Goal: Contribute content: Contribute content

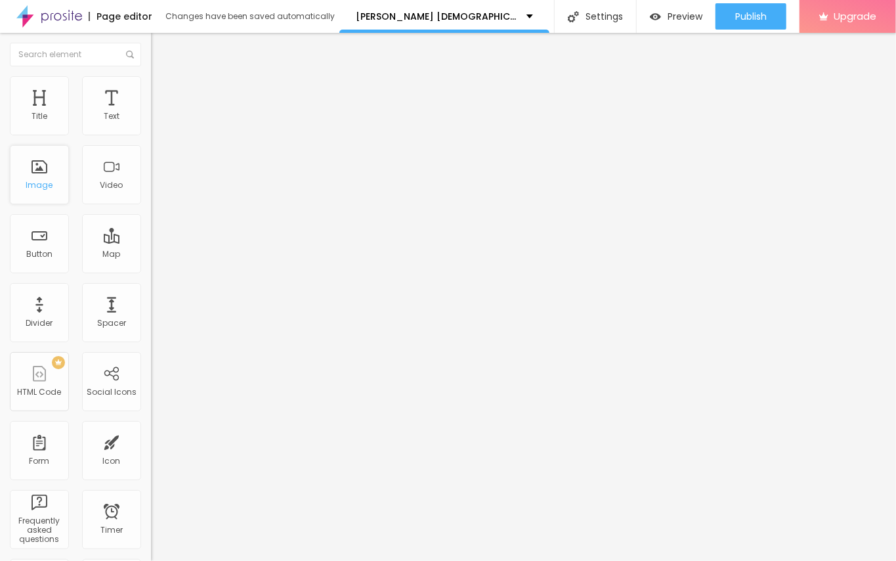
click at [45, 181] on div "Image" at bounding box center [39, 185] width 27 height 9
click at [161, 46] on div "Edit Coluna" at bounding box center [197, 48] width 72 height 11
click at [151, 113] on span "Add image" at bounding box center [178, 107] width 54 height 11
drag, startPoint x: 125, startPoint y: 203, endPoint x: 134, endPoint y: 202, distance: 9.2
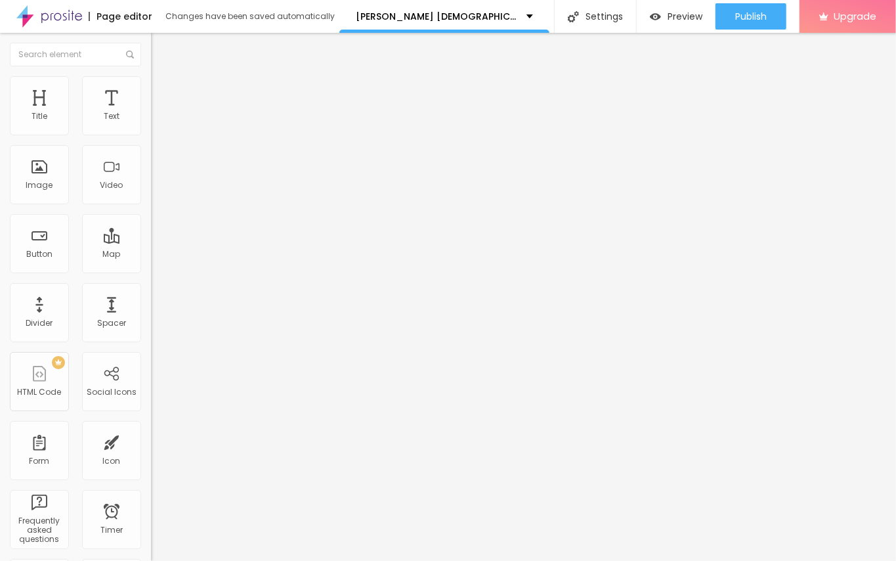
click at [151, 133] on input "text" at bounding box center [230, 126] width 158 height 13
paste input "[PERSON_NAME] [DEMOGRAPHIC_DATA][MEDICAL_DATA]"
type input "[PERSON_NAME] [DEMOGRAPHIC_DATA][MEDICAL_DATA]"
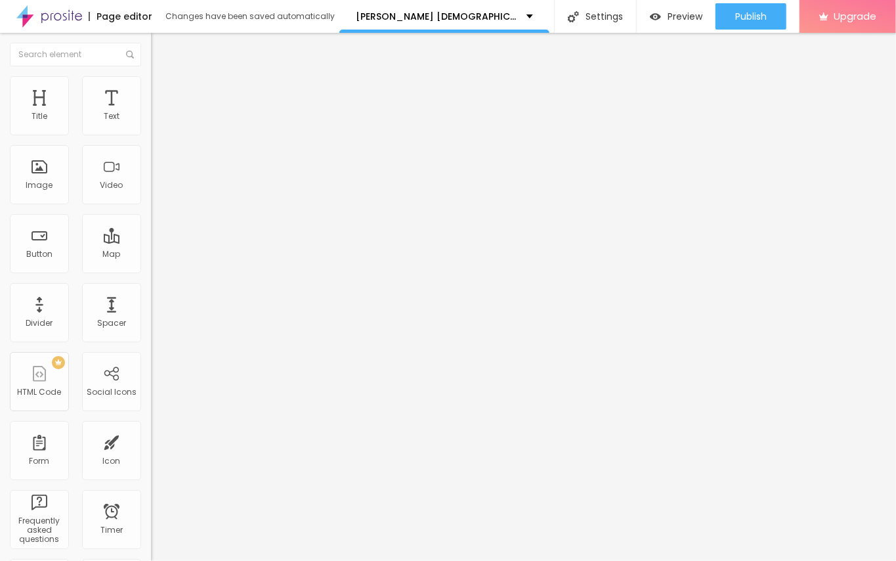
click at [151, 269] on input "https://" at bounding box center [230, 262] width 158 height 13
paste input "[PERSON_NAME] [DEMOGRAPHIC_DATA][MEDICAL_DATA]"
click at [151, 269] on input "[URL] [DEMOGRAPHIC_DATA][MEDICAL_DATA]" at bounding box center [230, 262] width 158 height 13
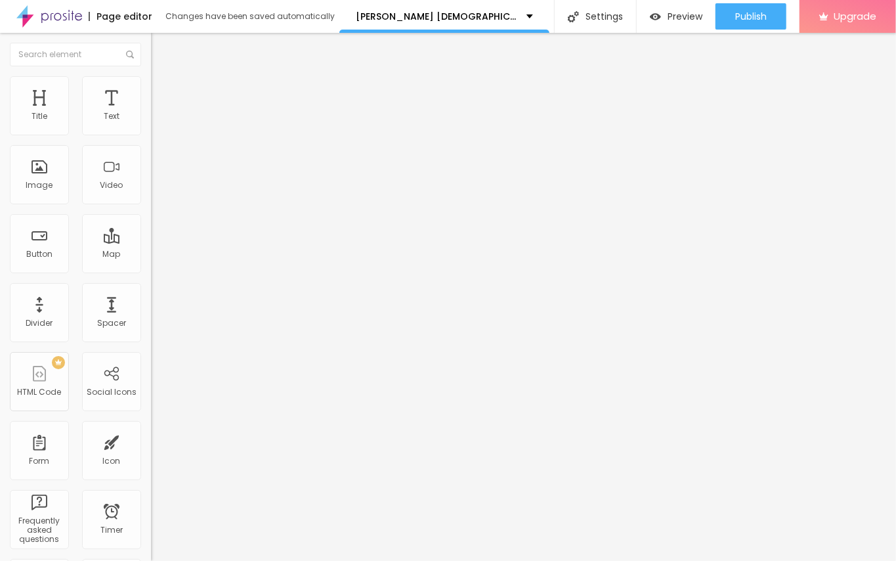
click at [151, 269] on input "[URL] Enhancement" at bounding box center [230, 262] width 158 height 13
type input "[URL]"
click at [151, 187] on img at bounding box center [155, 182] width 9 height 9
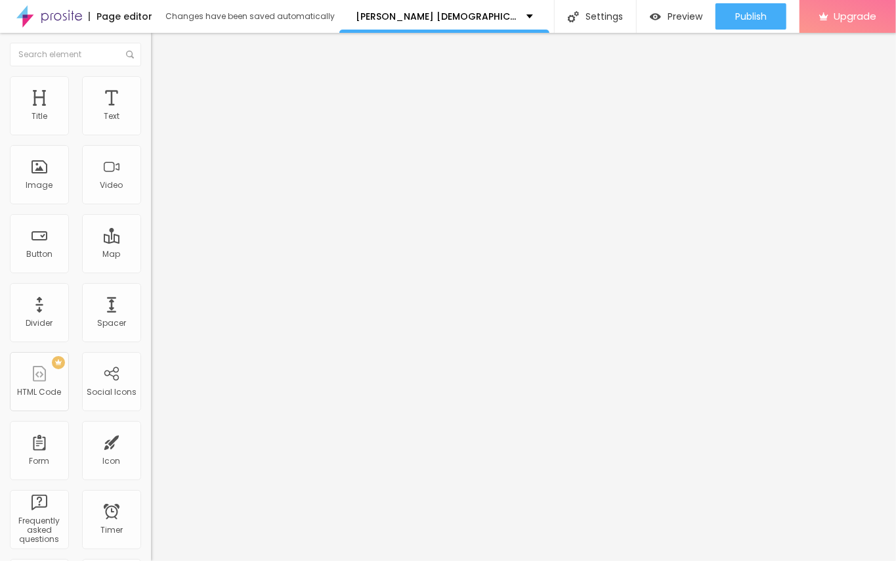
click at [151, 177] on img at bounding box center [155, 171] width 9 height 9
click at [151, 167] on div at bounding box center [226, 162] width 151 height 11
click at [151, 112] on div "Change image" at bounding box center [226, 106] width 151 height 9
click at [151, 87] on li "Style" at bounding box center [226, 82] width 151 height 13
type input "28"
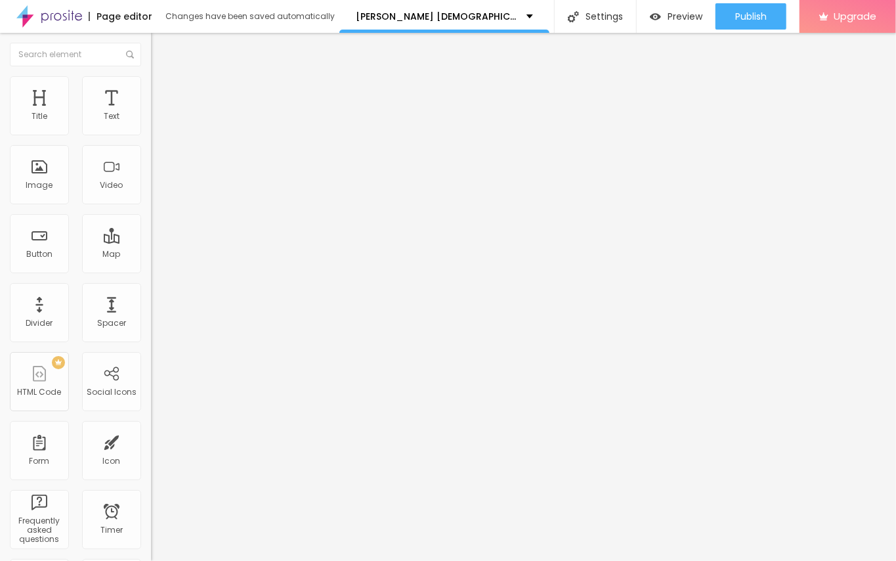
type input "28"
type input "96"
type input "136"
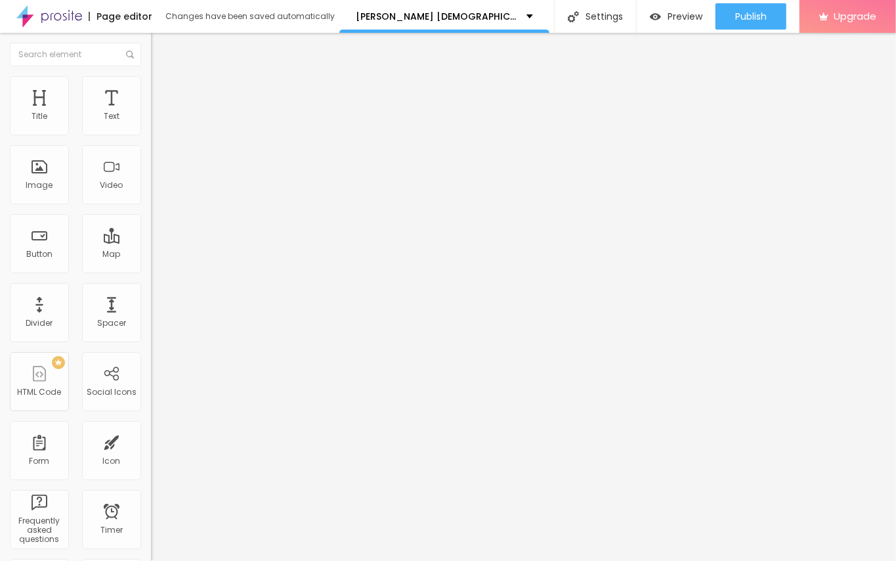
type input "153"
type input "157"
type input "162"
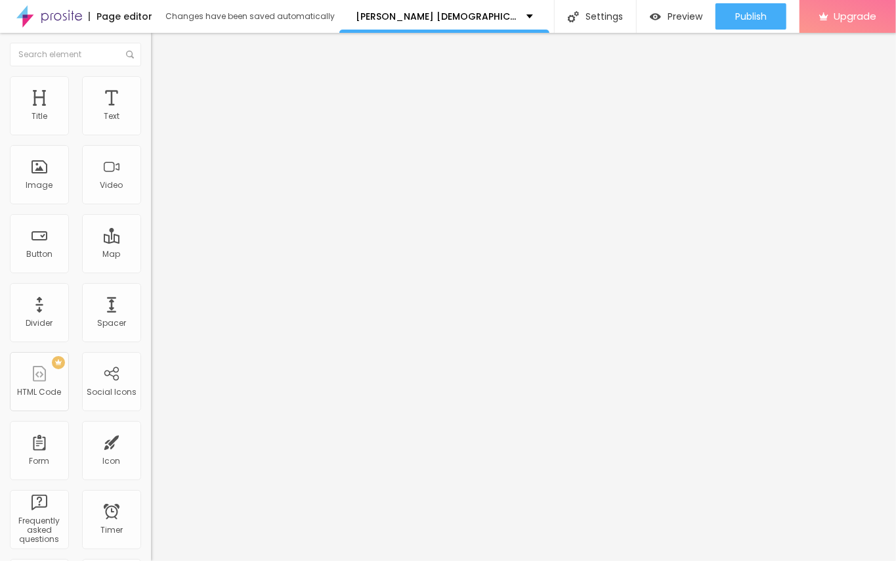
type input "162"
type input "173"
type input "200"
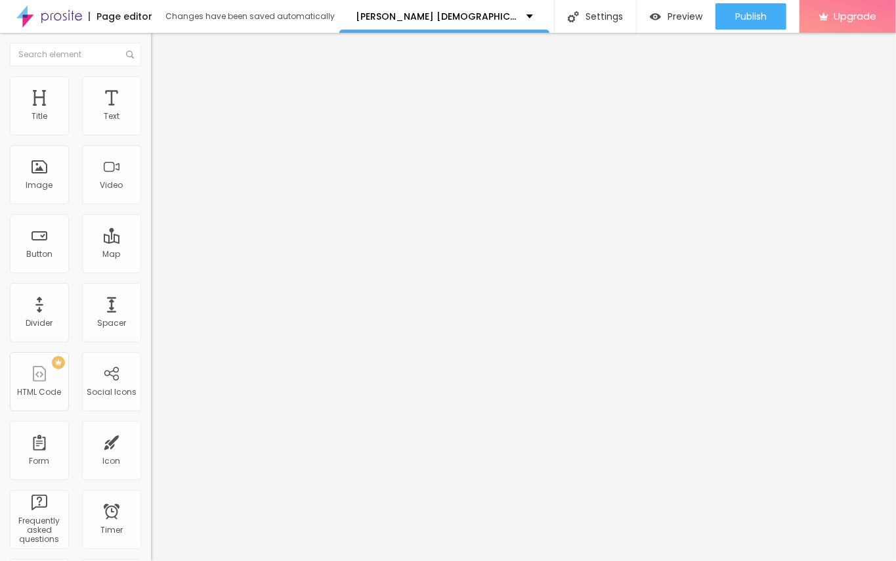
type input "114"
type input "92"
type input "81"
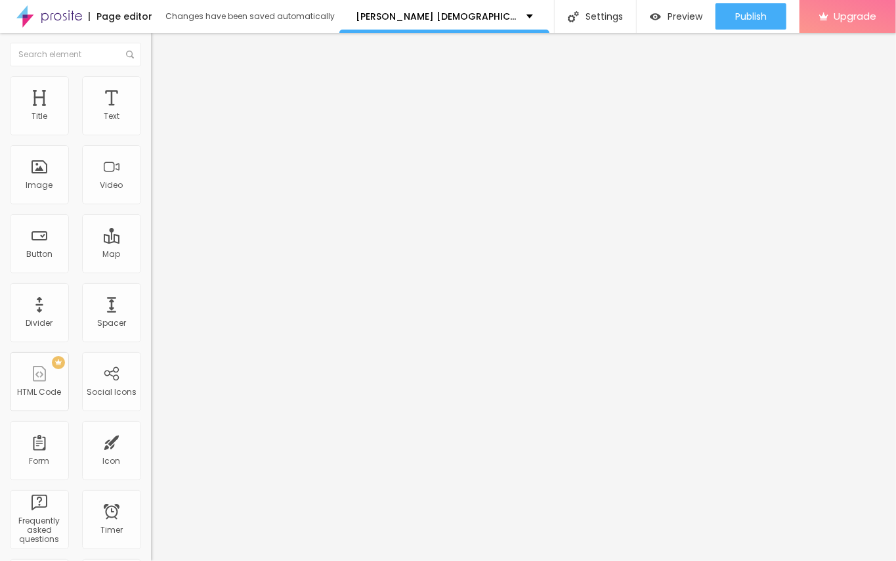
type input "81"
type input "70"
type input "56"
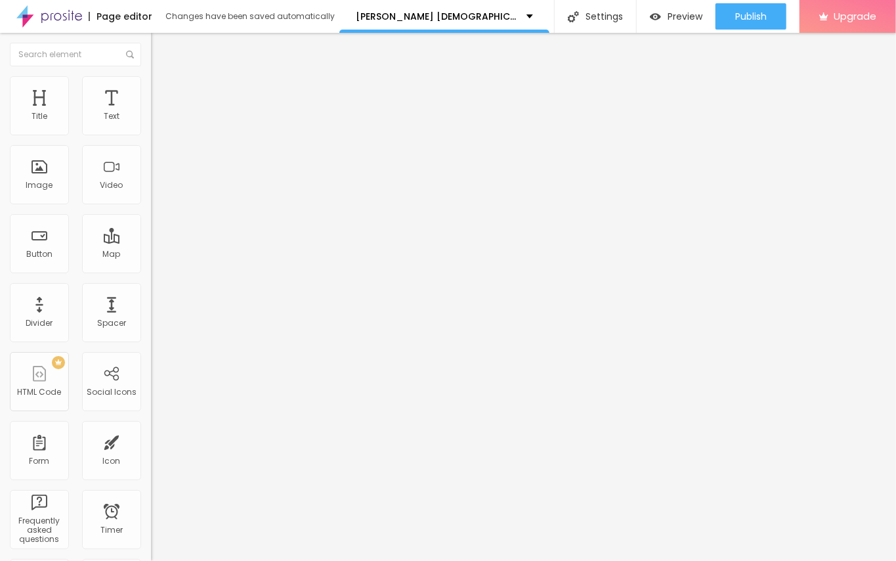
type input "35"
type input "28"
type input "26"
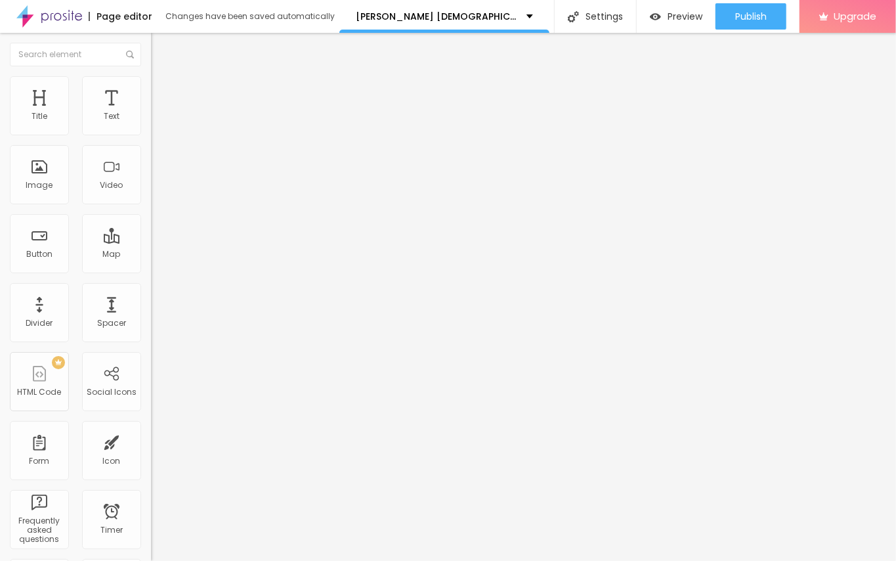
type input "26"
type input "15"
click at [151, 288] on input "range" at bounding box center [193, 293] width 85 height 11
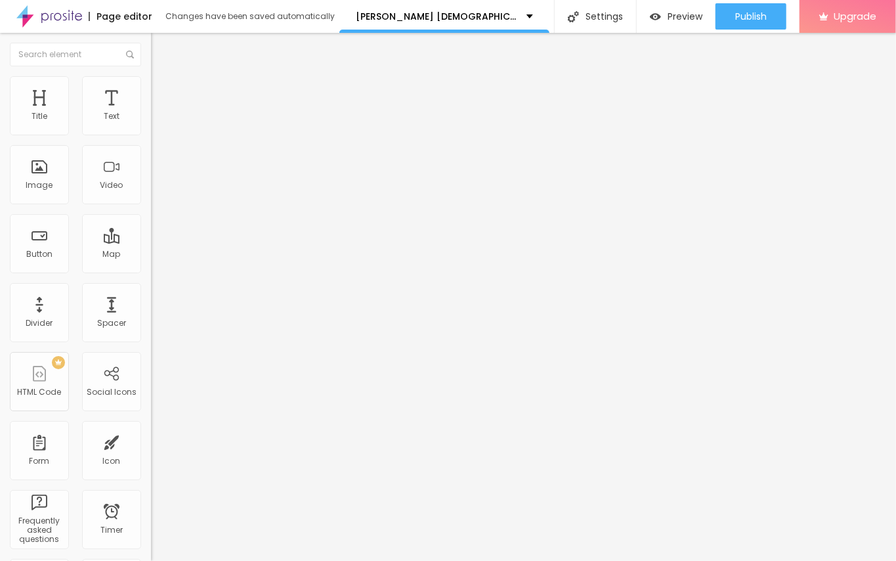
click at [161, 45] on div "Edit Image" at bounding box center [195, 48] width 69 height 11
click at [151, 81] on img at bounding box center [157, 82] width 12 height 12
drag, startPoint x: 39, startPoint y: 148, endPoint x: 74, endPoint y: 159, distance: 35.7
click at [151, 428] on div at bounding box center [226, 434] width 151 height 12
type input "19"
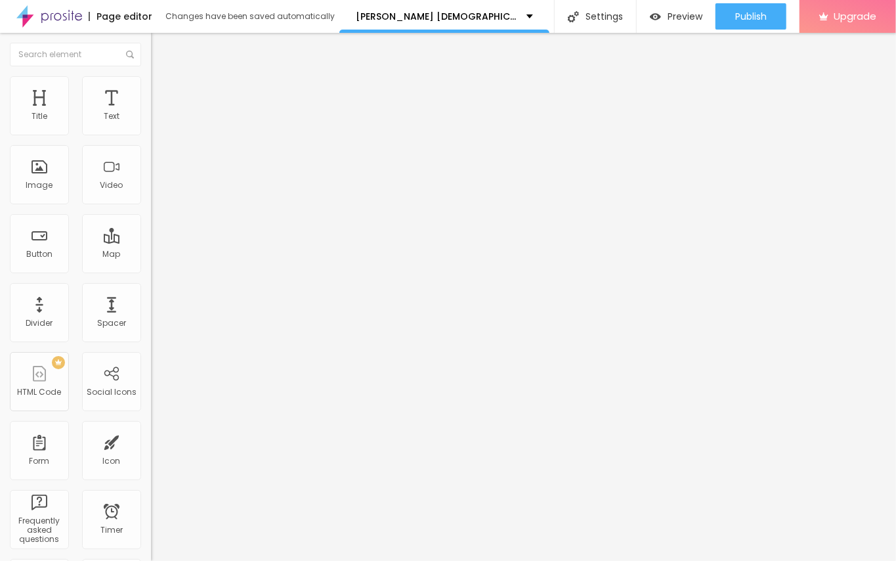
type input "19"
type input "30"
type input "37"
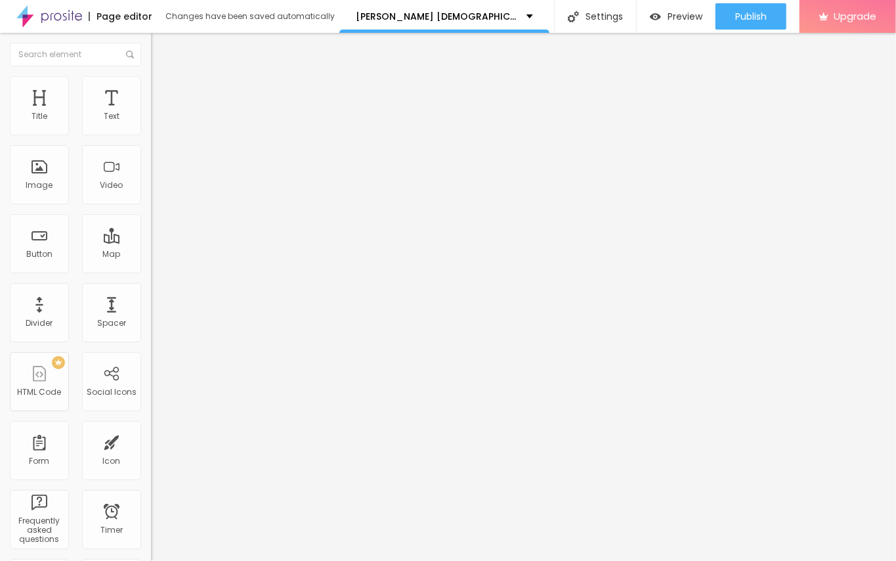
type input "39"
type input "40"
type input "44"
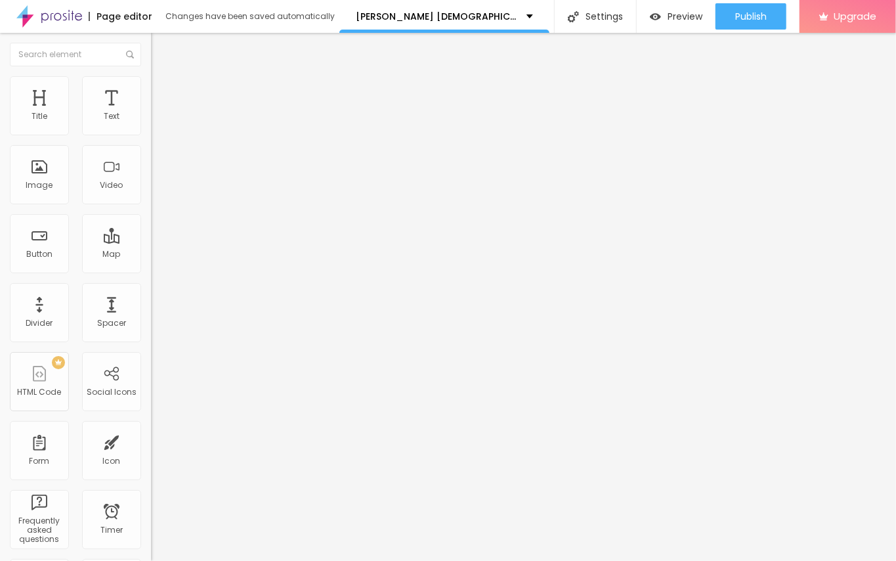
type input "44"
type input "43"
type input "37"
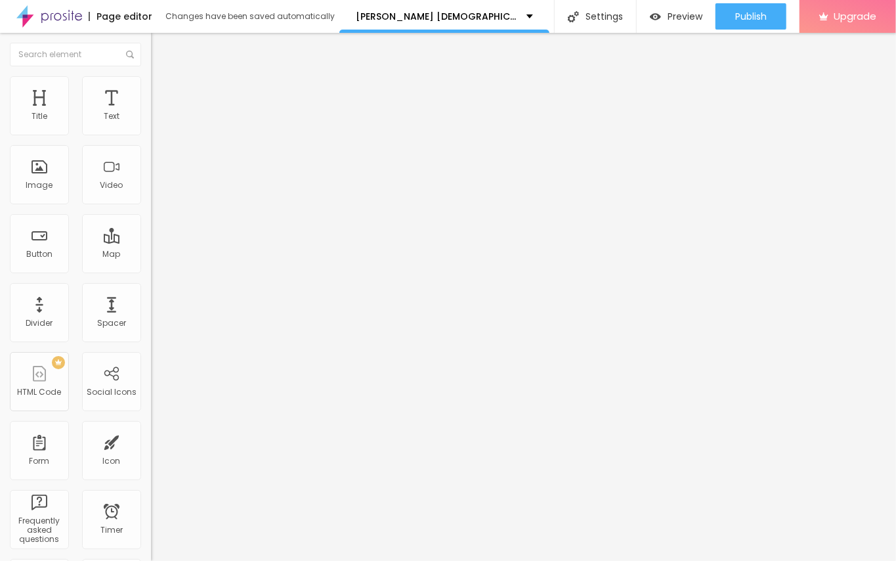
type input "36"
type input "35"
type input "34"
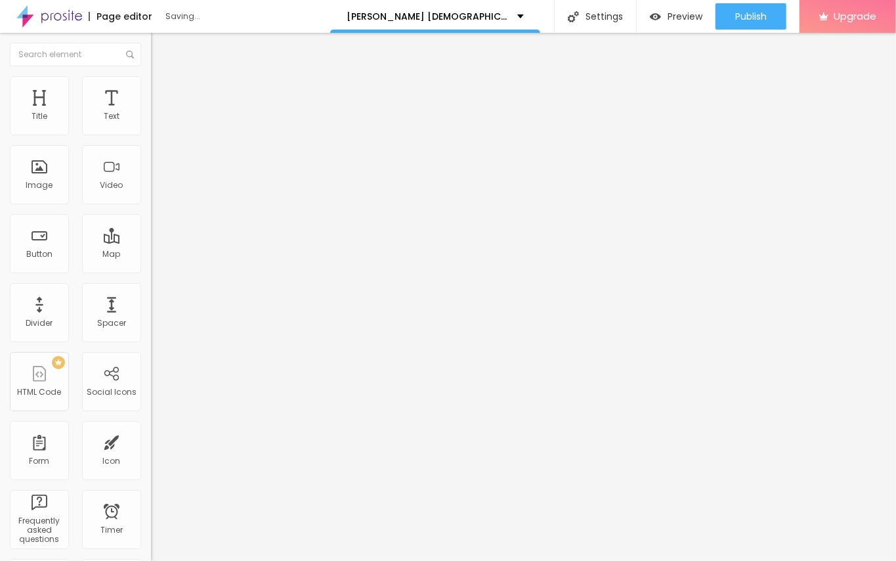
type input "34"
type input "33"
type input "32"
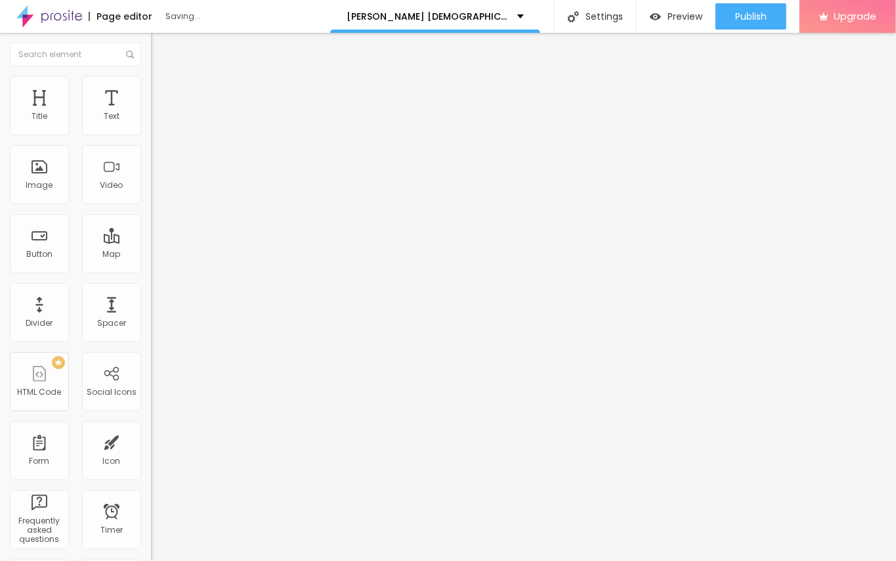
type input "30"
type input "29"
type input "27"
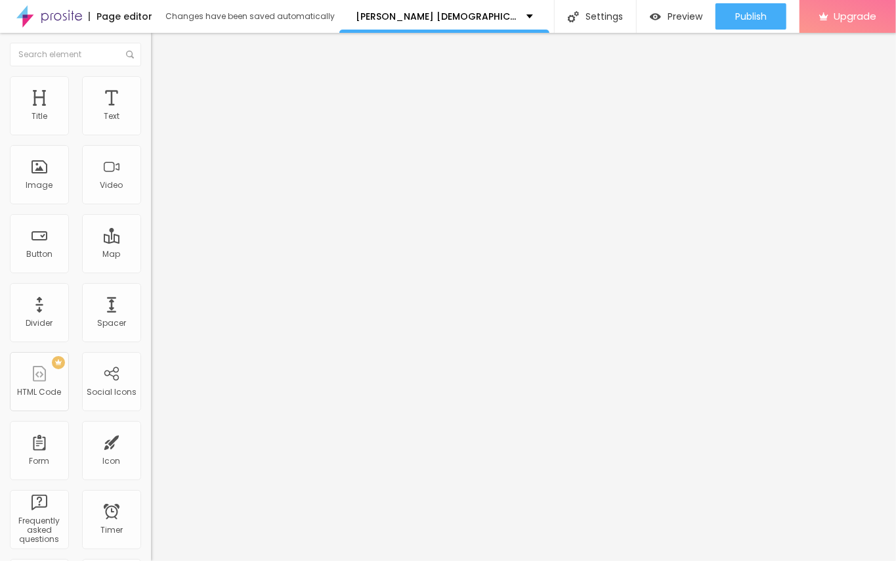
type input "27"
type input "25"
type input "24"
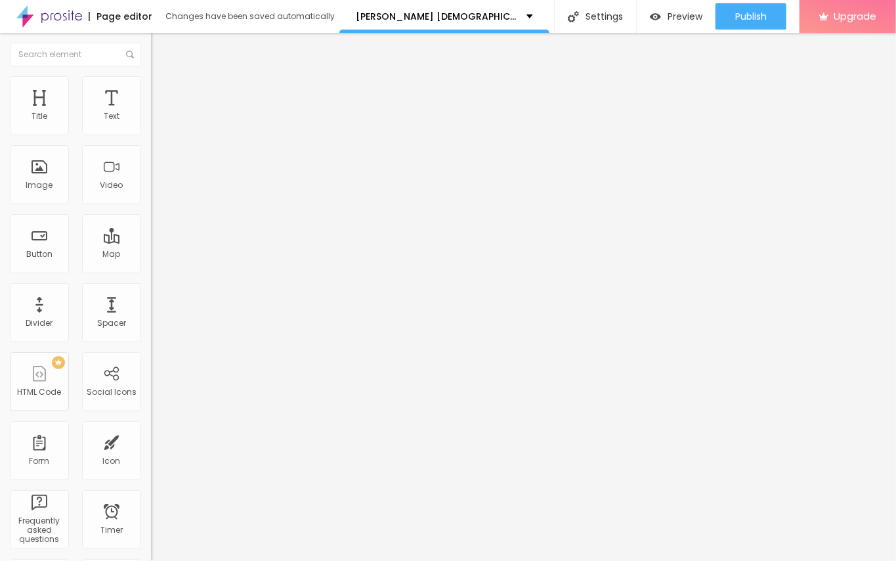
type input "23"
type input "22"
type input "14"
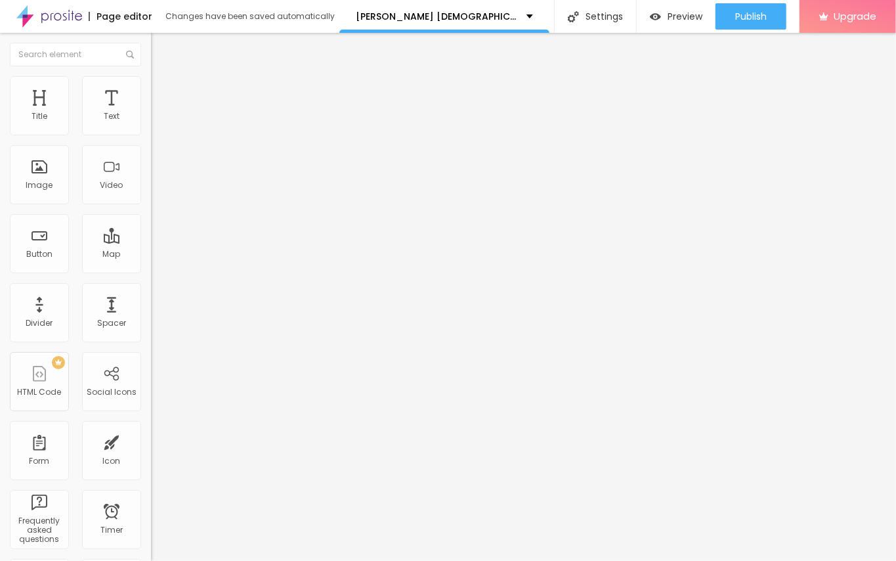
type input "14"
click at [151, 428] on input "range" at bounding box center [193, 433] width 85 height 11
type input "25"
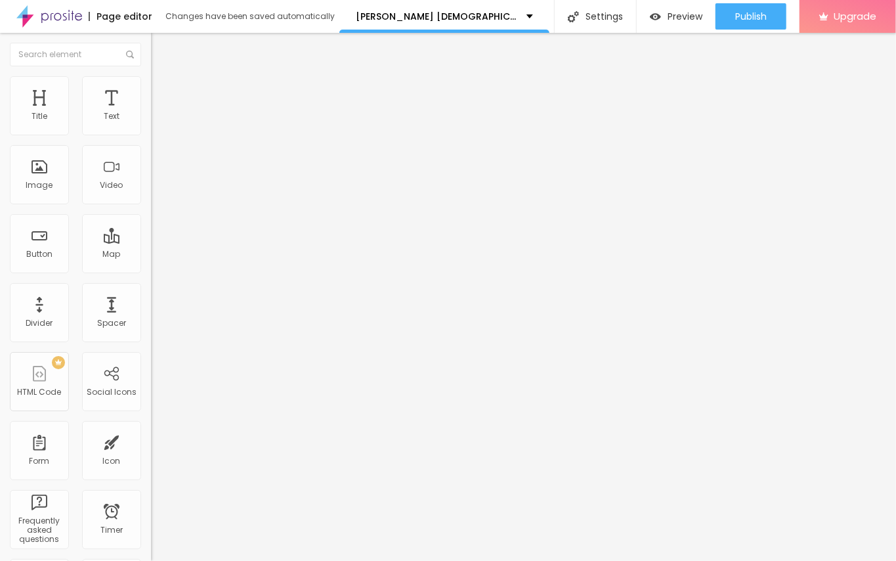
type input "40"
type input "41"
type input "46"
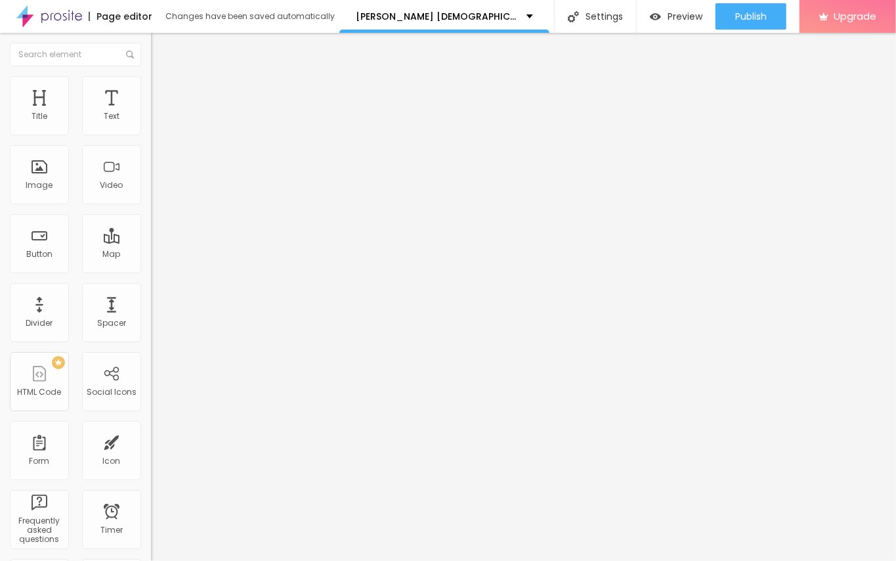
type input "46"
type input "47"
type input "48"
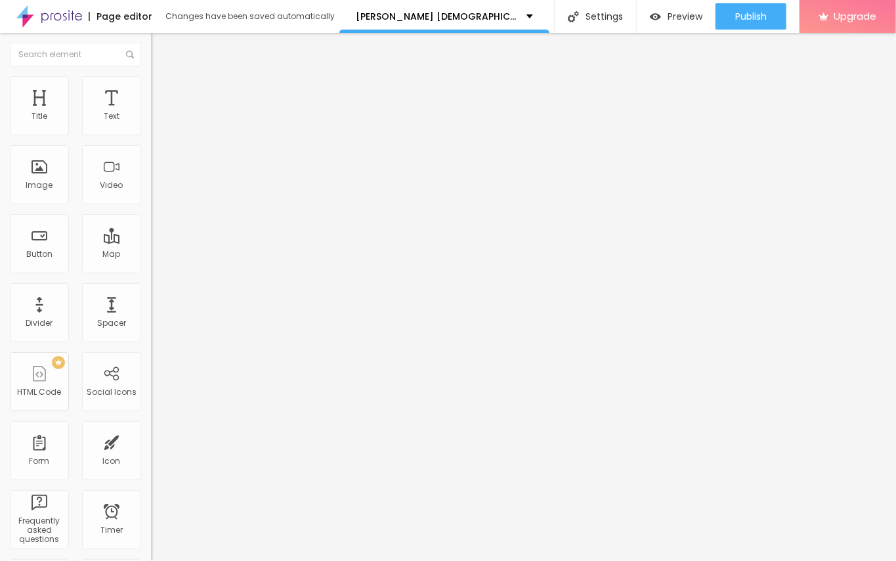
type input "45"
type input "41"
type input "40"
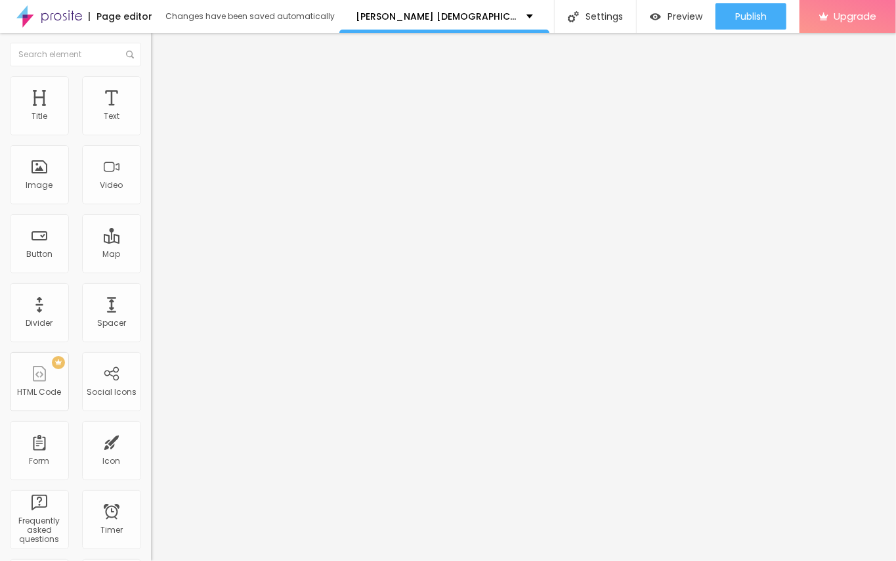
type input "40"
type input "38"
type input "35"
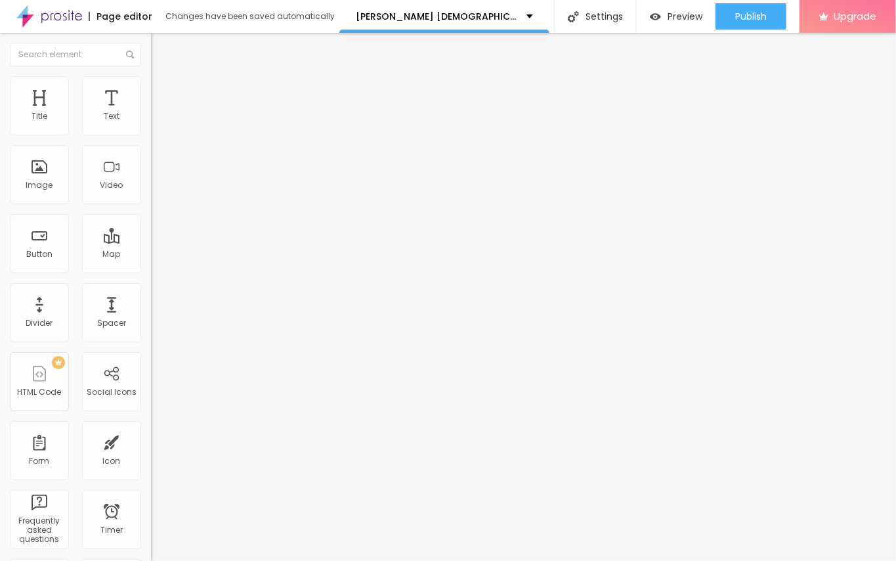
type input "32"
type input "28"
type input "17"
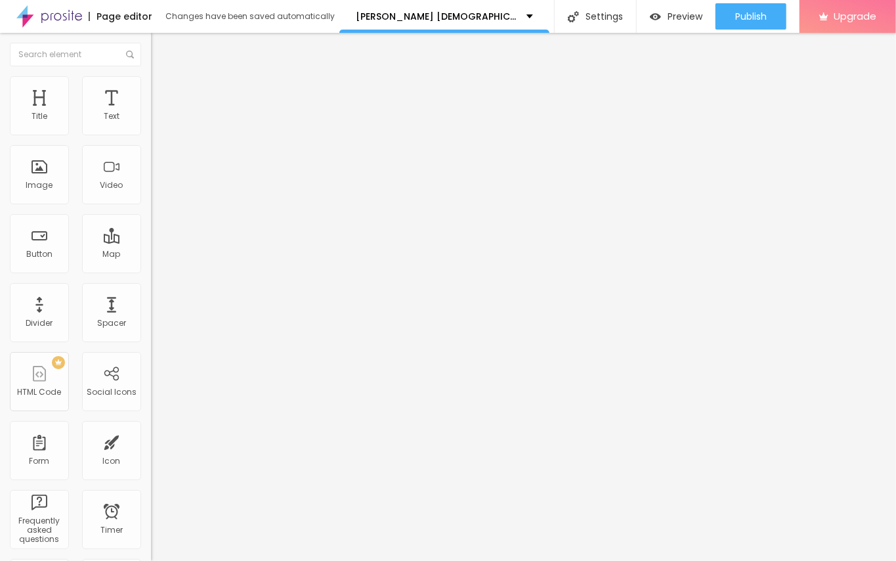
type input "17"
type input "16"
type input "15"
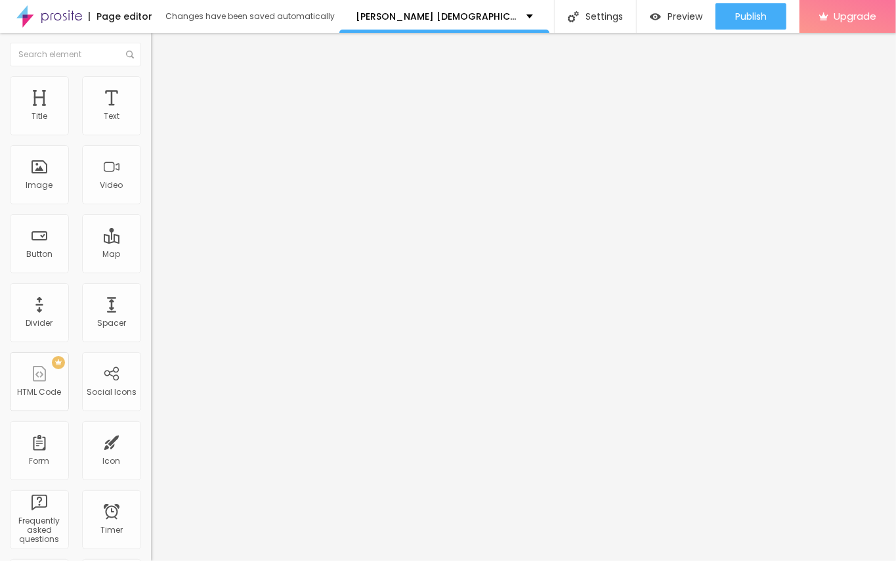
type input "14"
type input "13"
type input "0"
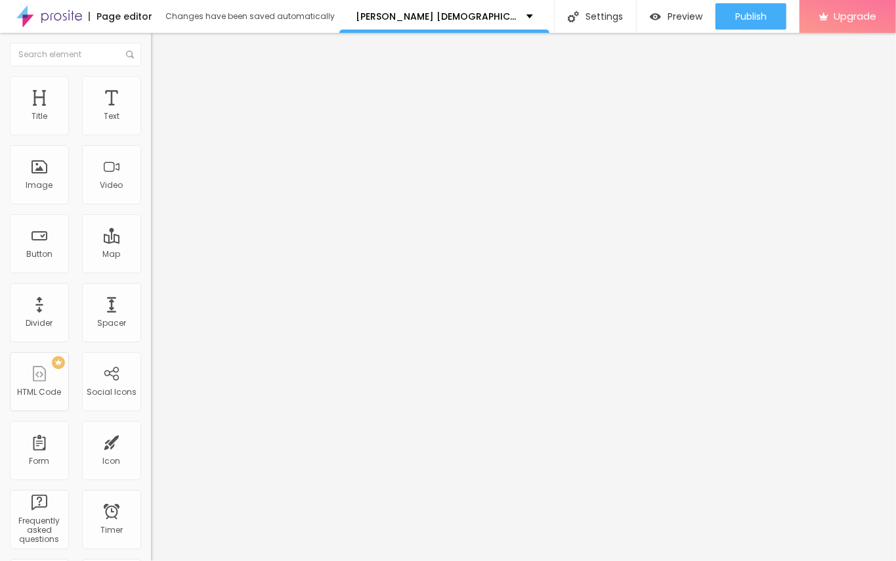
type input "0"
type input "1"
type input "4"
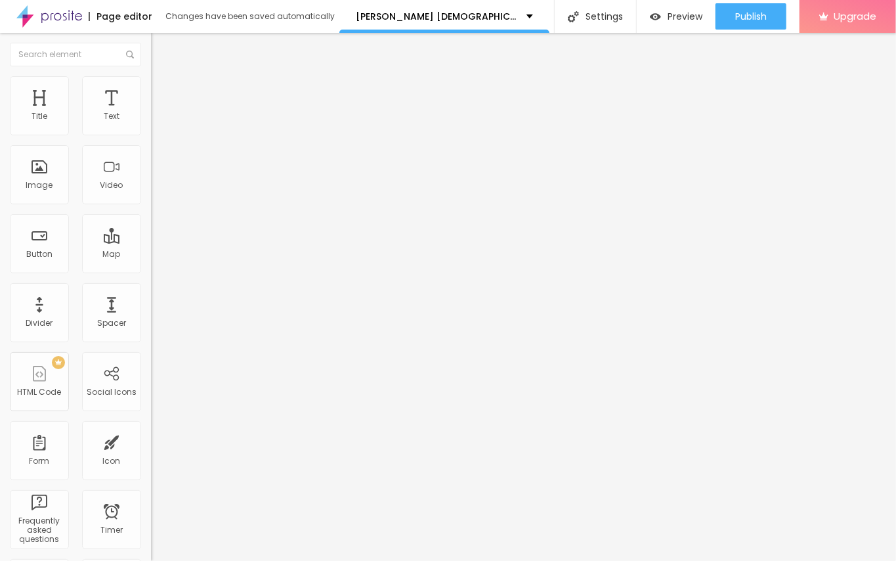
type input "7"
type input "8"
type input "11"
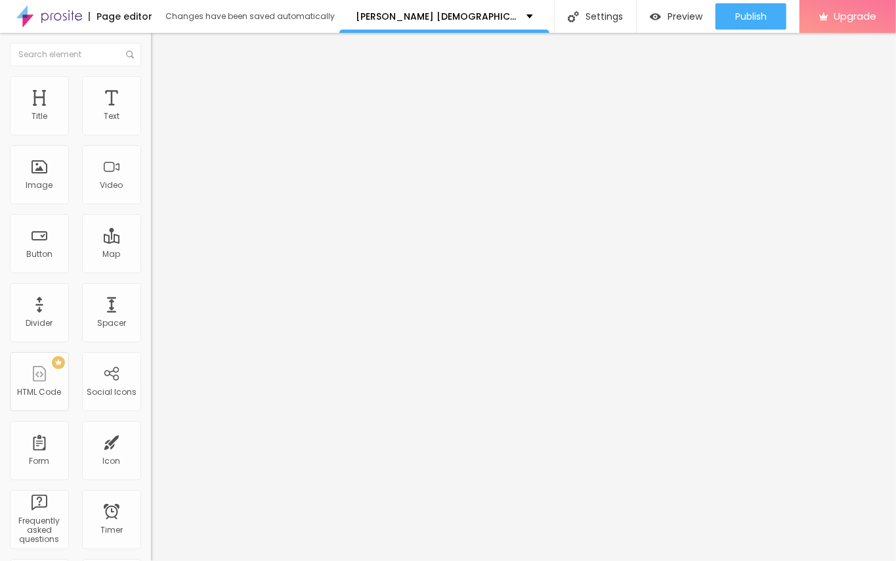
type input "11"
type input "14"
type input "15"
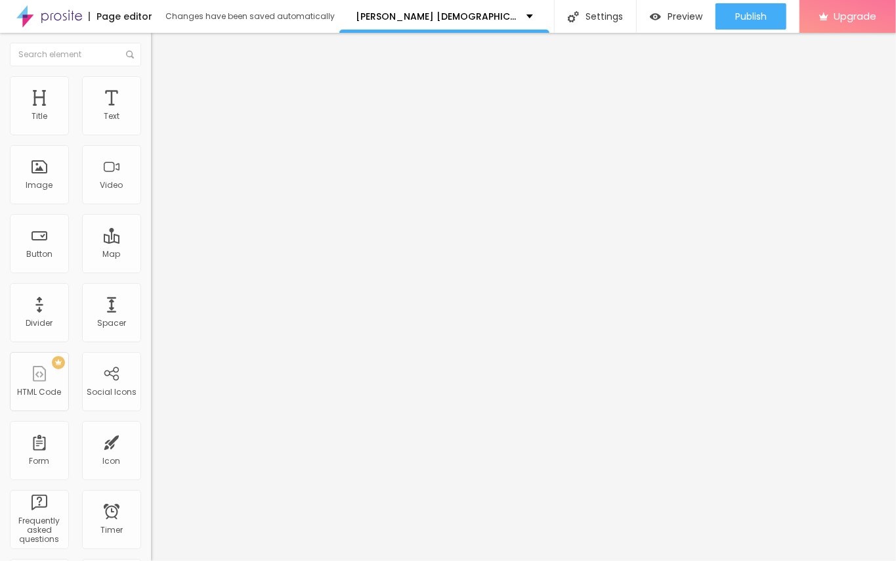
type input "16"
type input "15"
drag, startPoint x: 35, startPoint y: 131, endPoint x: 43, endPoint y: 135, distance: 7.9
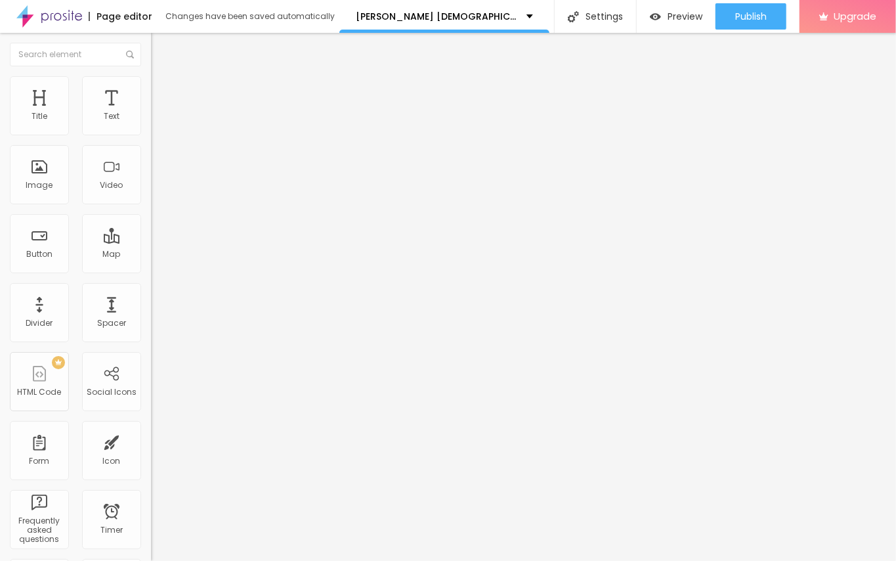
type input "15"
click at [151, 242] on input "range" at bounding box center [193, 247] width 85 height 11
click at [151, 53] on button "Edit Text" at bounding box center [226, 48] width 151 height 30
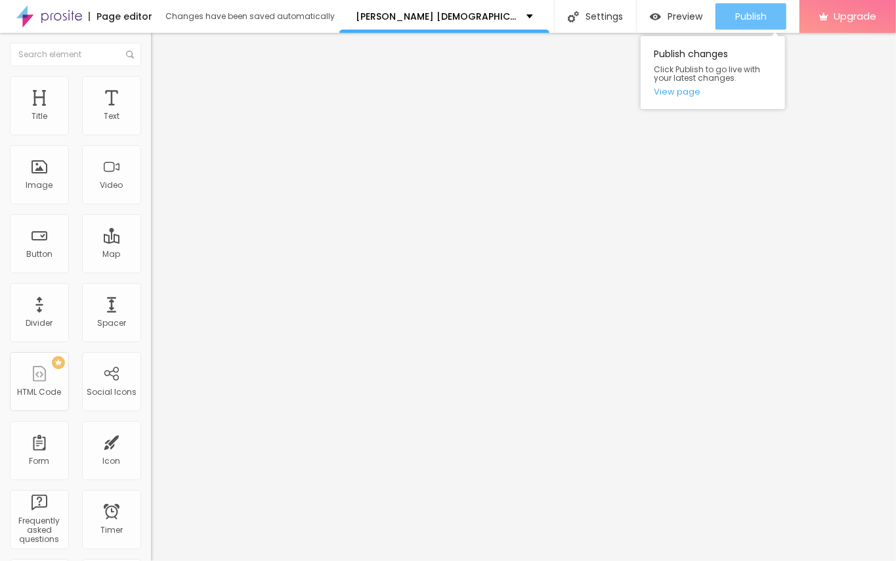
click at [758, 20] on span "Publish" at bounding box center [752, 16] width 32 height 11
